Goal: Task Accomplishment & Management: Use online tool/utility

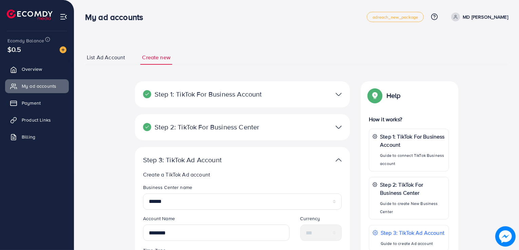
click at [340, 104] on div "Step 1: TikTok For Business Account Connect to TikTok for Business to access al…" at bounding box center [242, 94] width 215 height 26
click at [336, 92] on img at bounding box center [338, 94] width 6 height 10
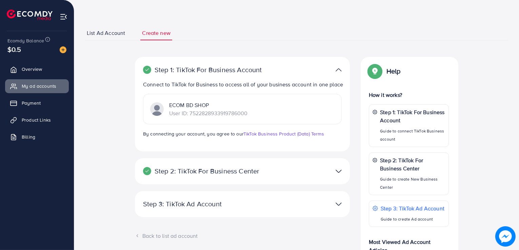
scroll to position [68, 0]
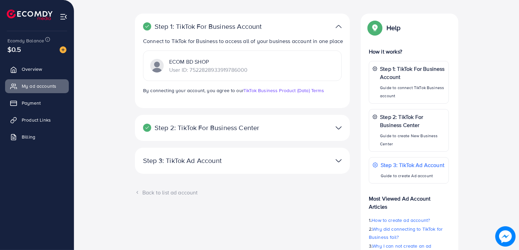
click at [295, 133] on div at bounding box center [312, 128] width 70 height 10
click at [331, 133] on div at bounding box center [312, 128] width 70 height 10
click at [340, 133] on img at bounding box center [338, 128] width 6 height 10
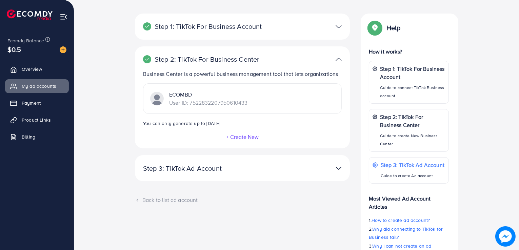
click at [228, 137] on button "+ Create New" at bounding box center [242, 137] width 33 height 6
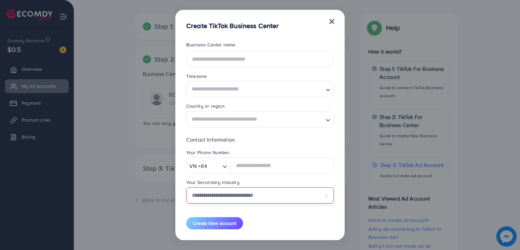
click at [263, 197] on select "**********" at bounding box center [260, 195] width 148 height 16
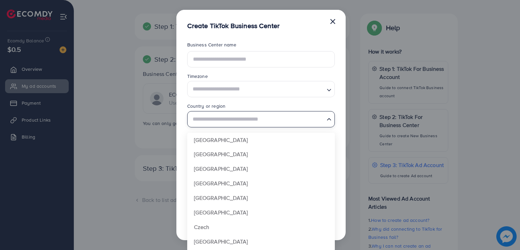
click at [260, 113] on input "Search for option" at bounding box center [257, 119] width 134 height 13
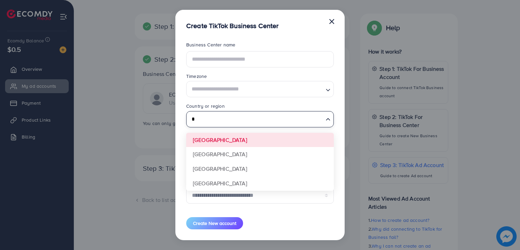
type input "*"
click at [329, 19] on button "×" at bounding box center [332, 21] width 7 height 14
